Goal: Information Seeking & Learning: Learn about a topic

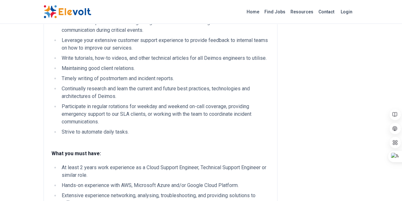
scroll to position [318, 0]
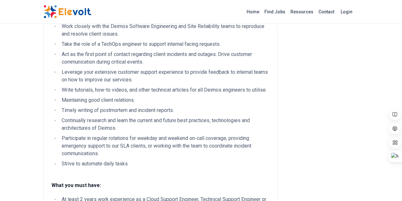
drag, startPoint x: 86, startPoint y: 141, endPoint x: 91, endPoint y: 141, distance: 4.4
drag, startPoint x: 179, startPoint y: 143, endPoint x: 186, endPoint y: 143, distance: 7.0
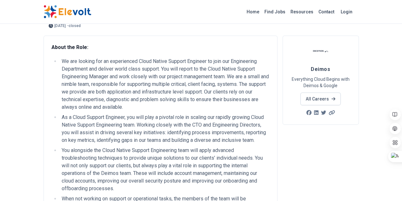
scroll to position [0, 0]
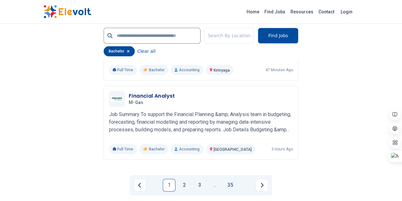
scroll to position [1493, 0]
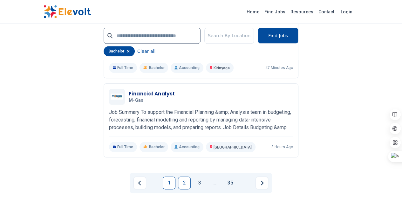
click at [183, 176] on link "2" at bounding box center [184, 182] width 13 height 13
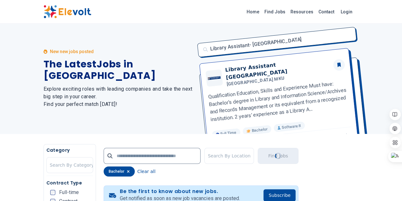
scroll to position [0, 0]
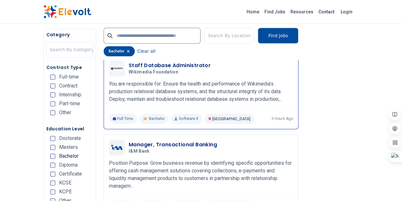
scroll to position [349, 0]
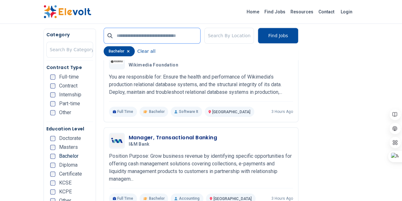
click at [118, 36] on input "text" at bounding box center [152, 36] width 97 height 16
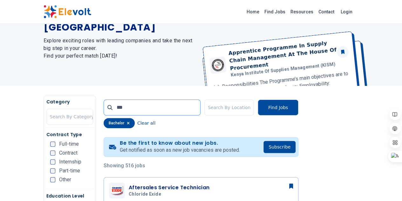
scroll to position [0, 0]
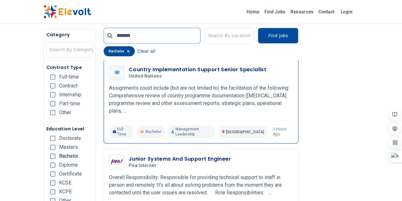
scroll to position [159, 0]
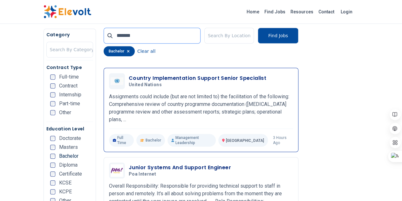
type input "*******"
click at [131, 78] on h3 "Country Implementation Support Senior Specialist" at bounding box center [198, 78] width 138 height 8
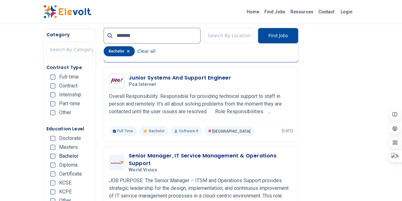
scroll to position [222, 0]
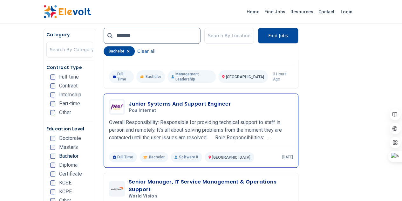
click at [130, 100] on h3 "Junior Systems And Support Engineer" at bounding box center [180, 104] width 102 height 8
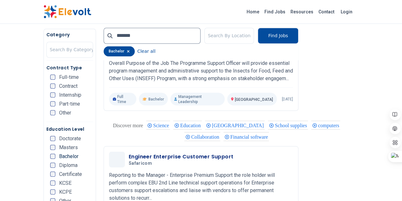
scroll to position [540, 0]
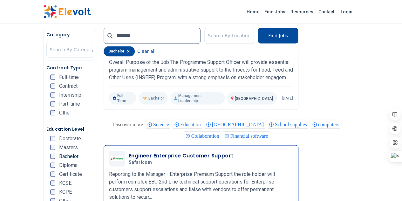
click at [129, 152] on h3 "Engineer Enterprise Customer Support" at bounding box center [181, 156] width 105 height 8
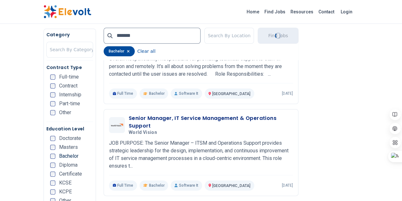
scroll to position [222, 0]
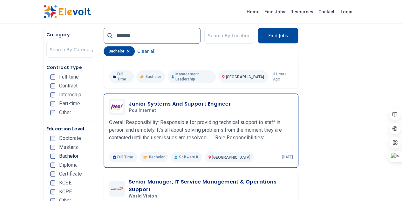
click at [155, 100] on h3 "Junior Systems And Support Engineer" at bounding box center [180, 104] width 102 height 8
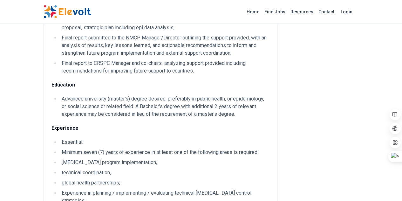
scroll to position [349, 0]
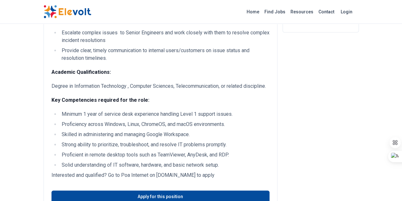
scroll to position [191, 0]
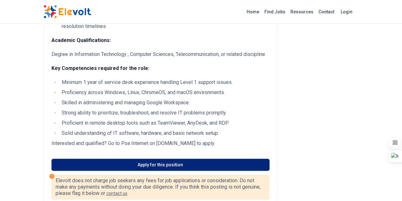
click at [128, 159] on link "Apply for this position" at bounding box center [160, 165] width 218 height 12
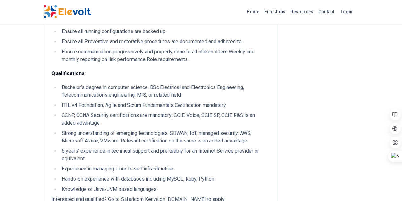
scroll to position [349, 0]
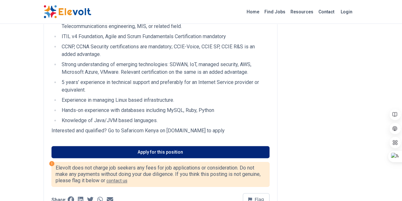
click at [138, 146] on link "Apply for this position" at bounding box center [160, 152] width 218 height 12
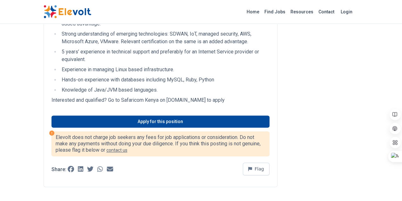
scroll to position [413, 0]
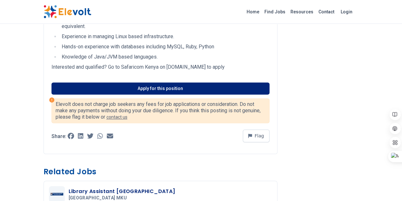
click at [117, 82] on link "Apply for this position" at bounding box center [160, 88] width 218 height 12
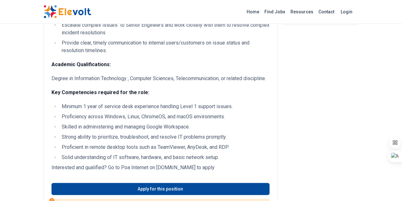
scroll to position [159, 0]
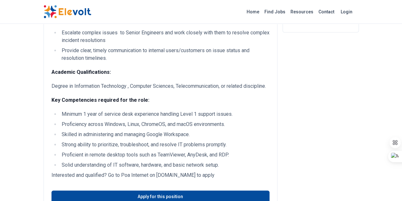
drag, startPoint x: 52, startPoint y: 11, endPoint x: 8, endPoint y: 10, distance: 44.2
click at [38, 10] on div "Home Find Jobs Resources Contact Login" at bounding box center [200, 11] width 325 height 13
click at [197, 55] on div "Overall Responsibility: Responsible for providing technical support to staff in…" at bounding box center [160, 40] width 218 height 255
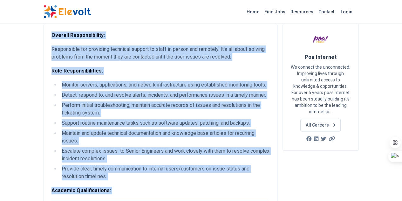
scroll to position [0, 0]
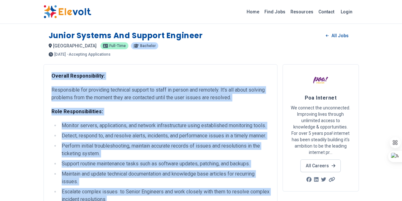
drag, startPoint x: 188, startPoint y: 104, endPoint x: 10, endPoint y: 78, distance: 179.6
copy div "Overall Responsibility: Responsible for providing technical support to staff in…"
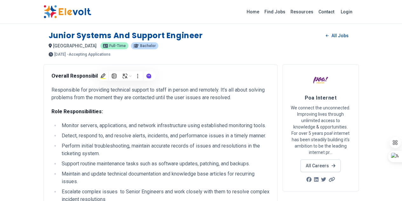
click at [81, 41] on div "Junior Systems and Support Engineer All Jobs nairobi KE Full-time Bachelor 5 da…" at bounding box center [201, 40] width 315 height 31
drag, startPoint x: 18, startPoint y: 54, endPoint x: 33, endPoint y: 54, distance: 14.3
click at [54, 54] on span "5 days ago" at bounding box center [59, 54] width 11 height 4
drag, startPoint x: 83, startPoint y: 55, endPoint x: 51, endPoint y: 52, distance: 32.5
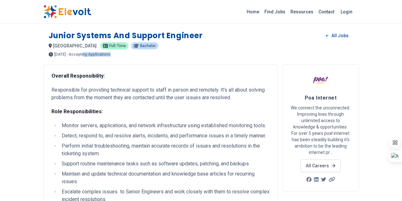
click at [51, 52] on div "5 days ago 09/19/2025 10/19/2025 - Accepting Applications" at bounding box center [201, 54] width 305 height 4
click at [114, 54] on div "5 days ago 09/19/2025 10/19/2025 - Accepting Applications" at bounding box center [201, 54] width 305 height 4
drag, startPoint x: 76, startPoint y: 52, endPoint x: 42, endPoint y: 53, distance: 33.7
click at [67, 53] on p "- Accepting Applications" at bounding box center [89, 54] width 44 height 4
click at [98, 56] on div "5 days ago 09/19/2025 10/19/2025 - Accepting Applications" at bounding box center [201, 54] width 305 height 4
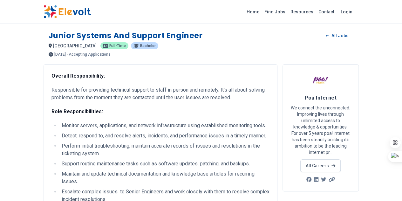
click at [76, 54] on p "- Accepting Applications" at bounding box center [89, 54] width 44 height 4
drag, startPoint x: 79, startPoint y: 54, endPoint x: 36, endPoint y: 56, distance: 42.6
click at [49, 56] on div "5 days ago 09/19/2025 10/19/2025 - Accepting Applications" at bounding box center [201, 54] width 305 height 4
click at [190, 35] on div "Junior Systems and Support Engineer All Jobs" at bounding box center [201, 35] width 305 height 10
click at [67, 54] on p "- Accepting Applications" at bounding box center [89, 54] width 44 height 4
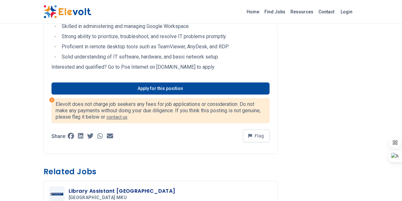
scroll to position [254, 0]
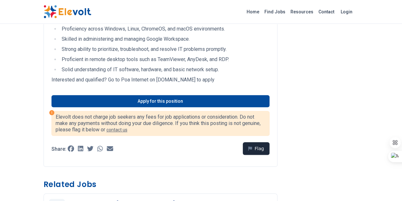
click at [267, 142] on button "Flag" at bounding box center [256, 148] width 27 height 13
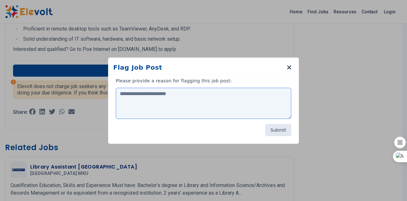
click at [146, 97] on textarea at bounding box center [203, 103] width 175 height 31
click at [119, 94] on textarea "**********" at bounding box center [203, 102] width 175 height 31
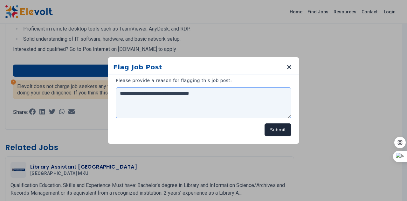
type textarea "**********"
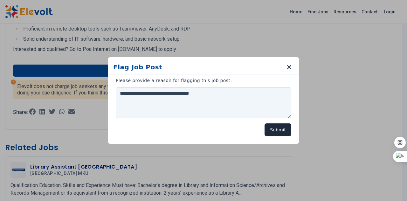
click at [274, 133] on button "Submit" at bounding box center [277, 129] width 27 height 13
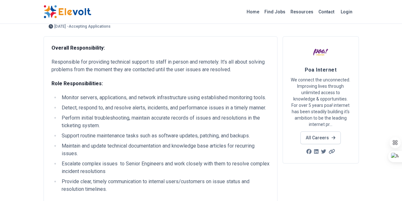
scroll to position [64, 0]
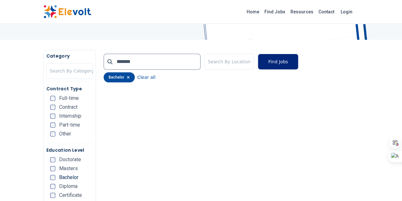
click at [298, 64] on button "Find Jobs" at bounding box center [278, 62] width 41 height 16
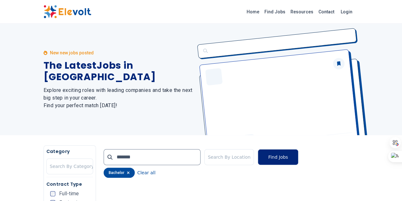
click at [298, 154] on button "Find Jobs" at bounding box center [278, 157] width 41 height 16
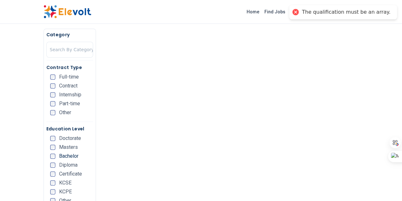
scroll to position [159, 0]
click at [50, 162] on ul "Doctorate Masters Bachelor Diploma Certificate KCSE KCPE Other" at bounding box center [71, 171] width 43 height 71
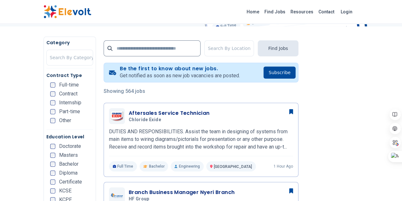
scroll to position [64, 0]
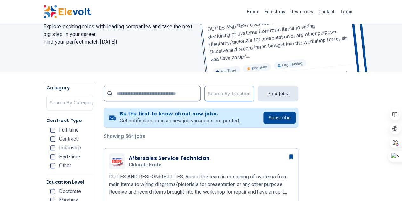
click at [236, 94] on div at bounding box center [229, 93] width 43 height 13
type input "*"
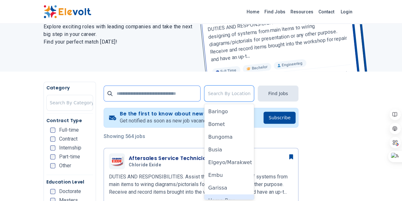
click at [146, 96] on input "text" at bounding box center [152, 93] width 97 height 16
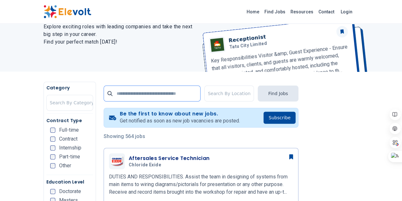
type input "*******"
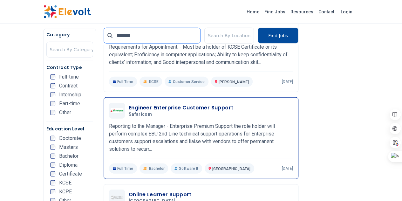
scroll to position [699, 0]
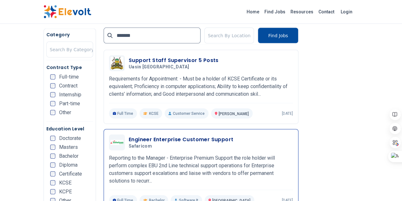
click at [132, 136] on h3 "Engineer Enterprise Customer Support" at bounding box center [181, 140] width 105 height 8
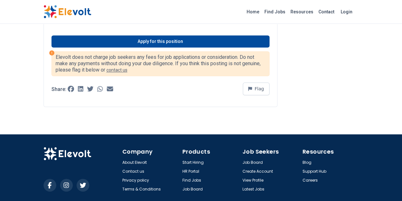
scroll to position [463, 0]
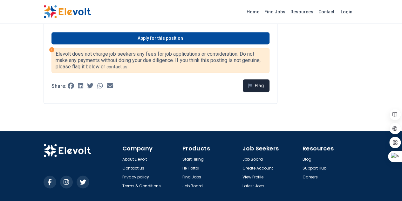
click at [269, 79] on button "Flag" at bounding box center [256, 85] width 27 height 13
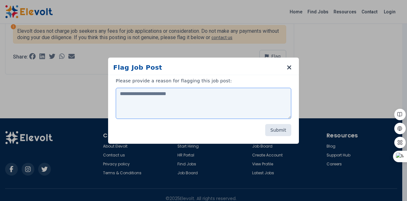
click at [173, 96] on textarea at bounding box center [203, 103] width 175 height 31
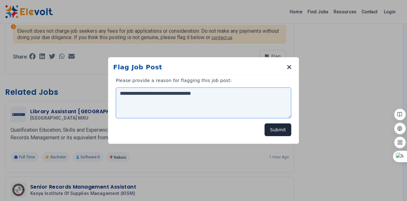
type textarea "**********"
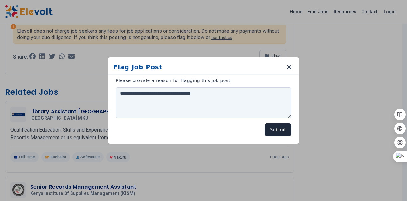
click at [272, 127] on button "Submit" at bounding box center [277, 129] width 27 height 13
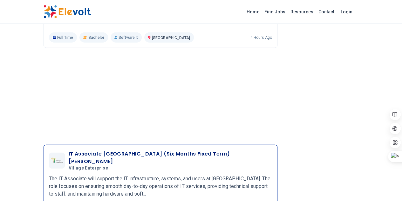
scroll to position [749, 0]
